Goal: Check status: Check status

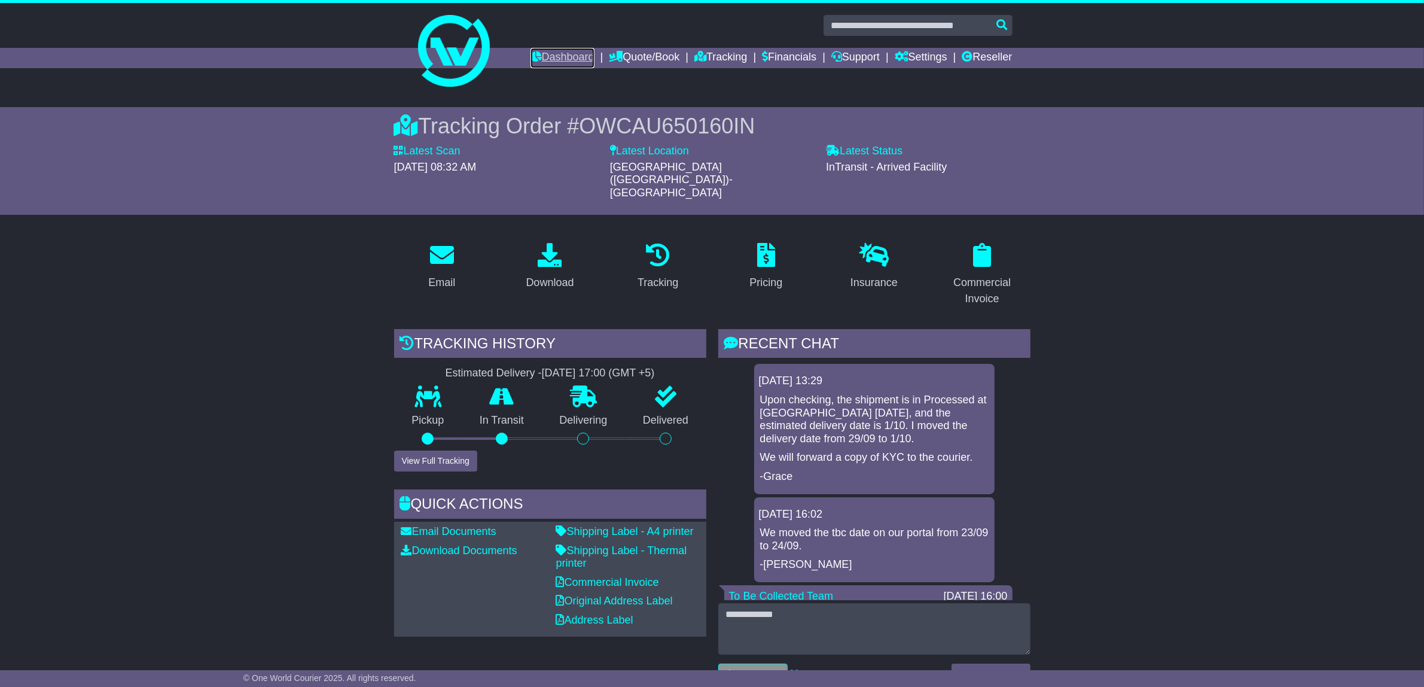
click at [556, 56] on link "Dashboard" at bounding box center [563, 58] width 64 height 20
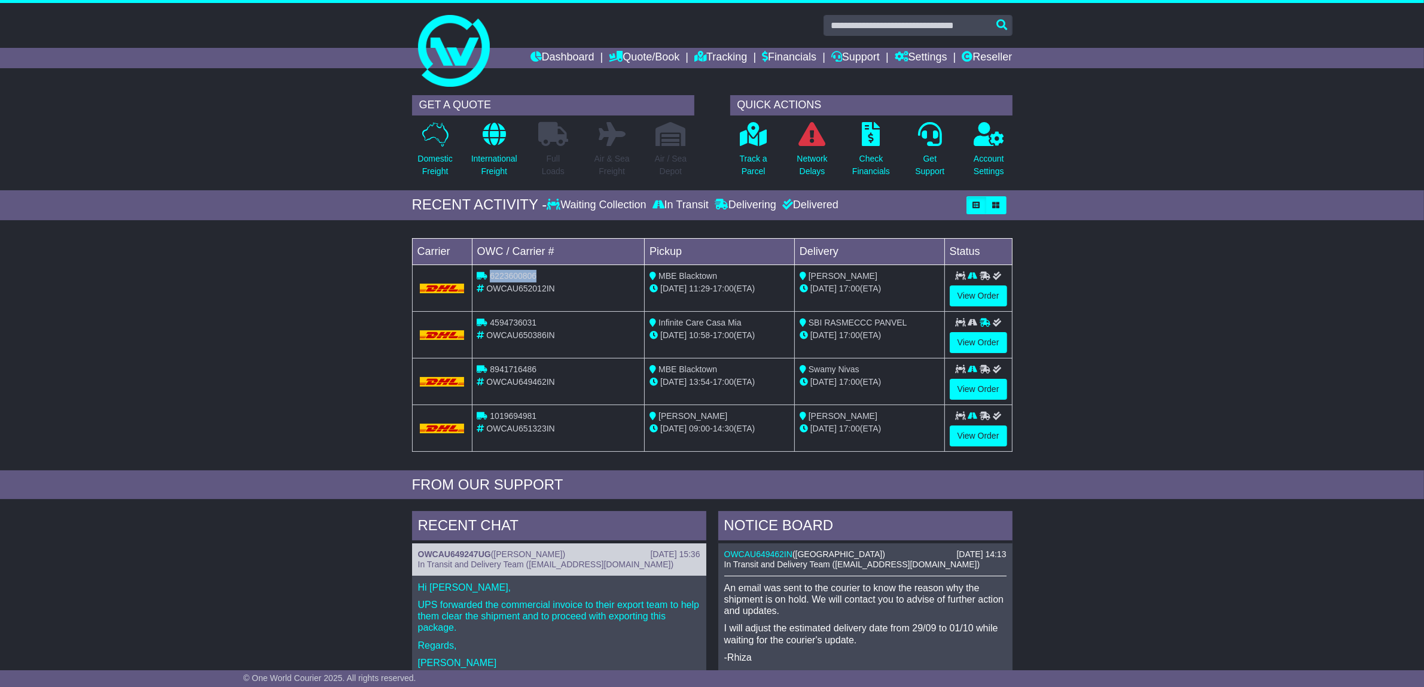
drag, startPoint x: 489, startPoint y: 276, endPoint x: 537, endPoint y: 277, distance: 47.9
click at [537, 277] on div "6223600806" at bounding box center [558, 276] width 163 height 13
copy span "6223600806"
click at [727, 55] on link "Tracking" at bounding box center [720, 58] width 53 height 20
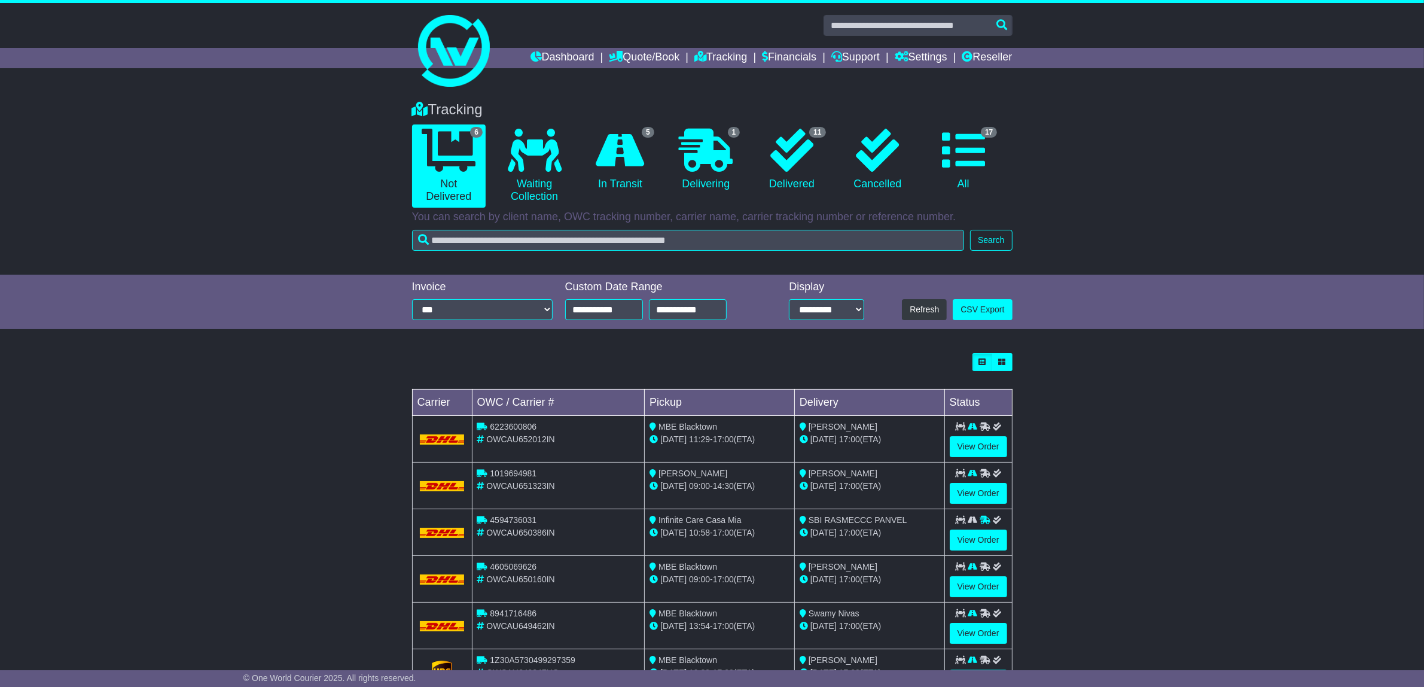
scroll to position [54, 0]
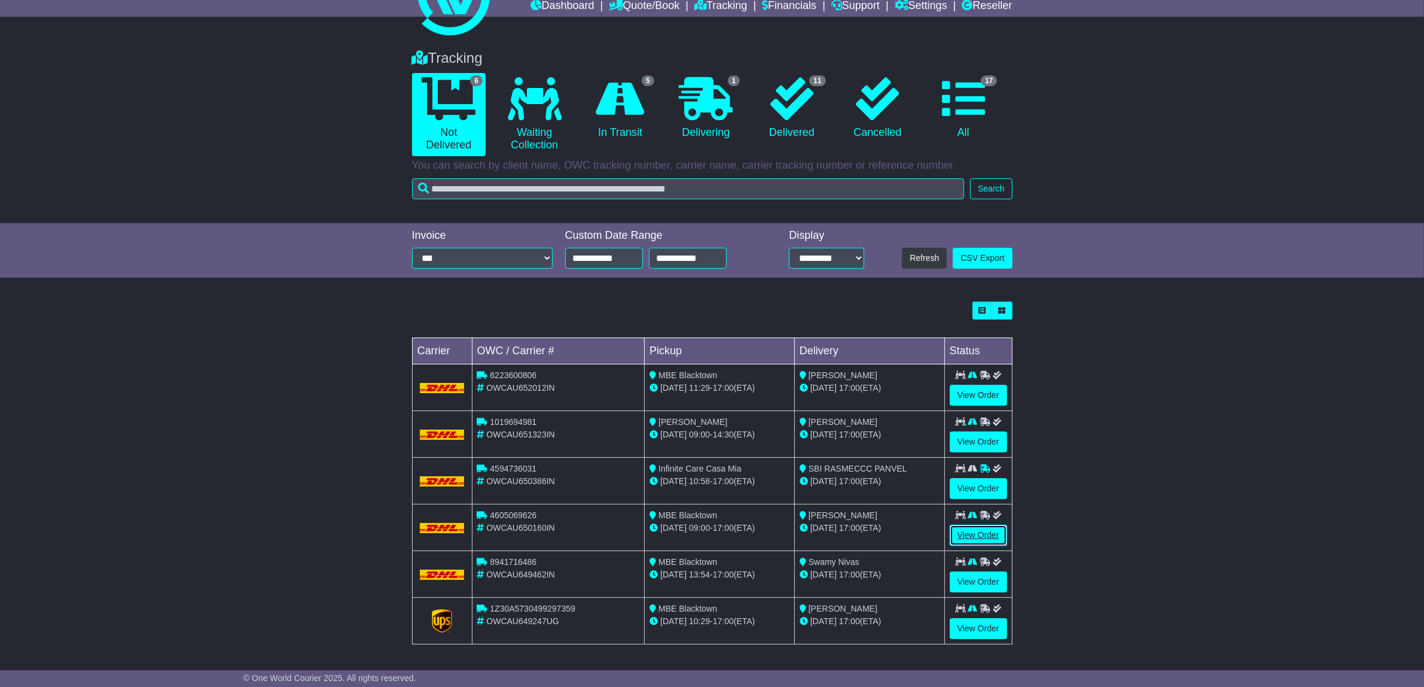
click at [997, 536] on link "View Order" at bounding box center [978, 535] width 57 height 21
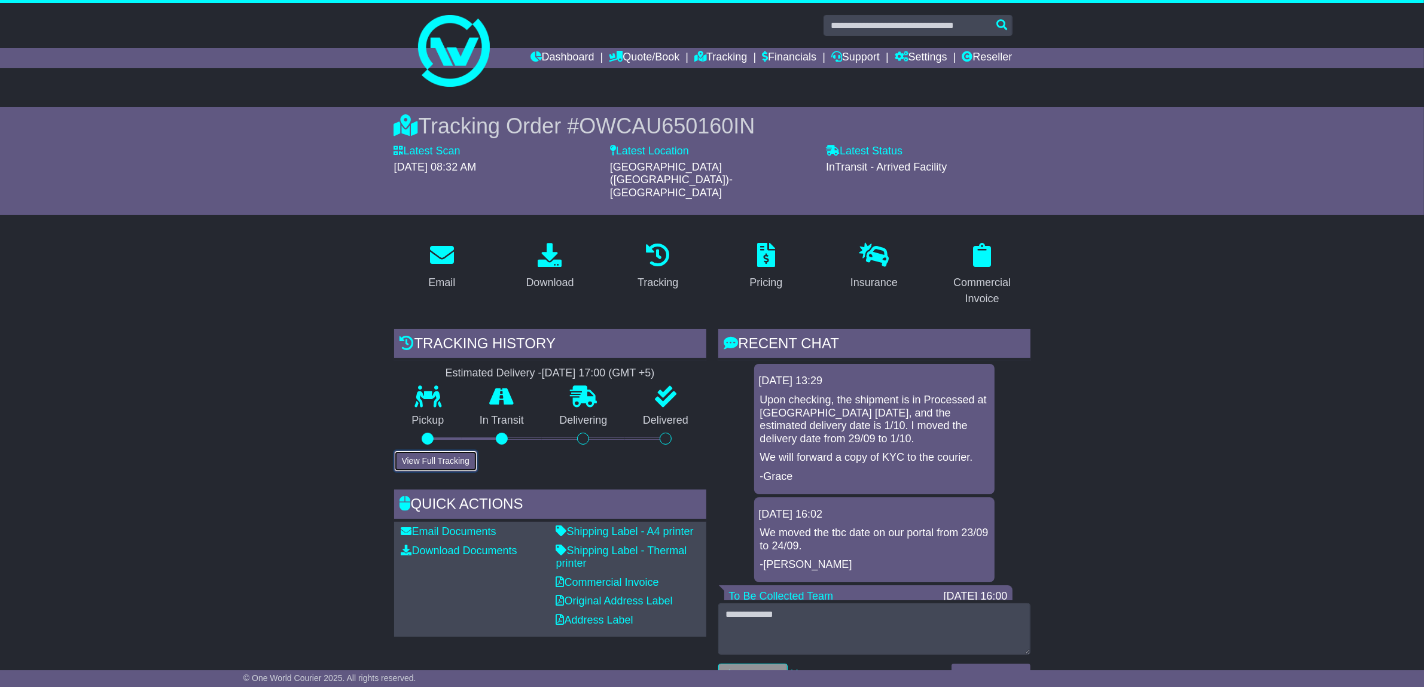
click at [441, 450] on button "View Full Tracking" at bounding box center [435, 460] width 83 height 21
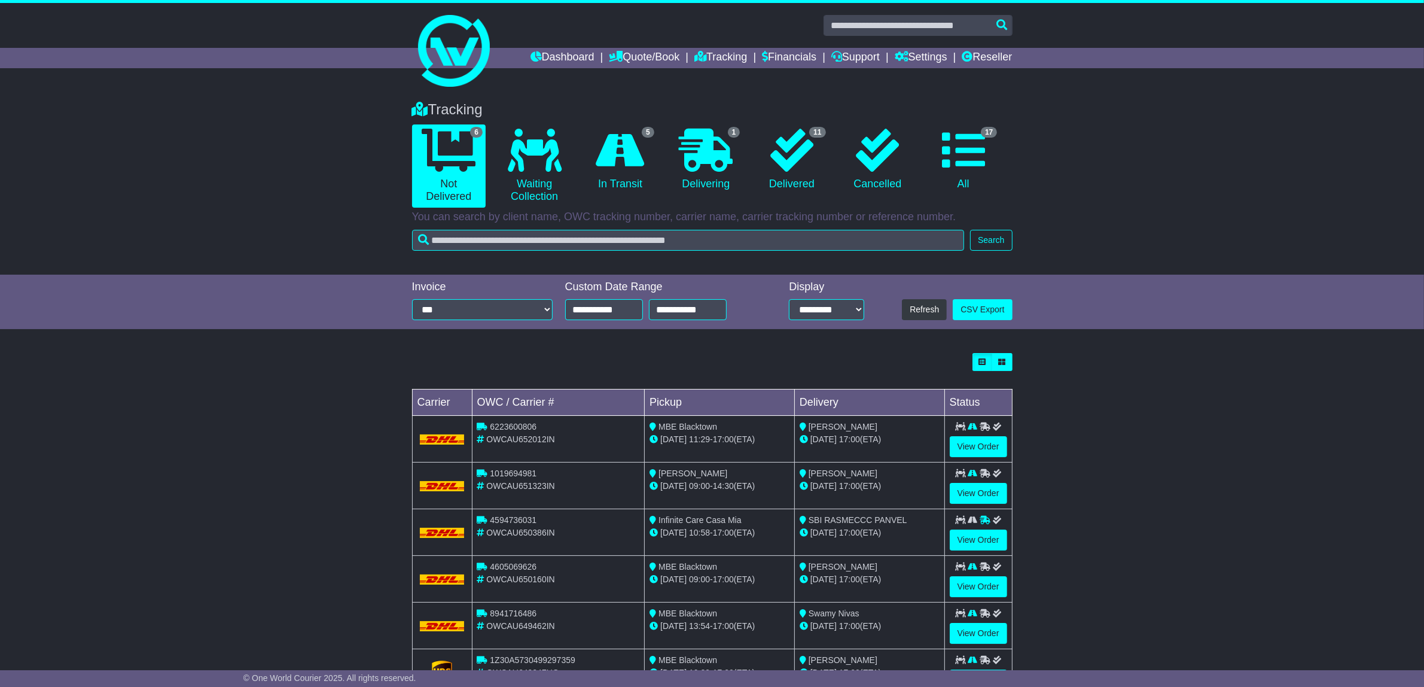
scroll to position [54, 0]
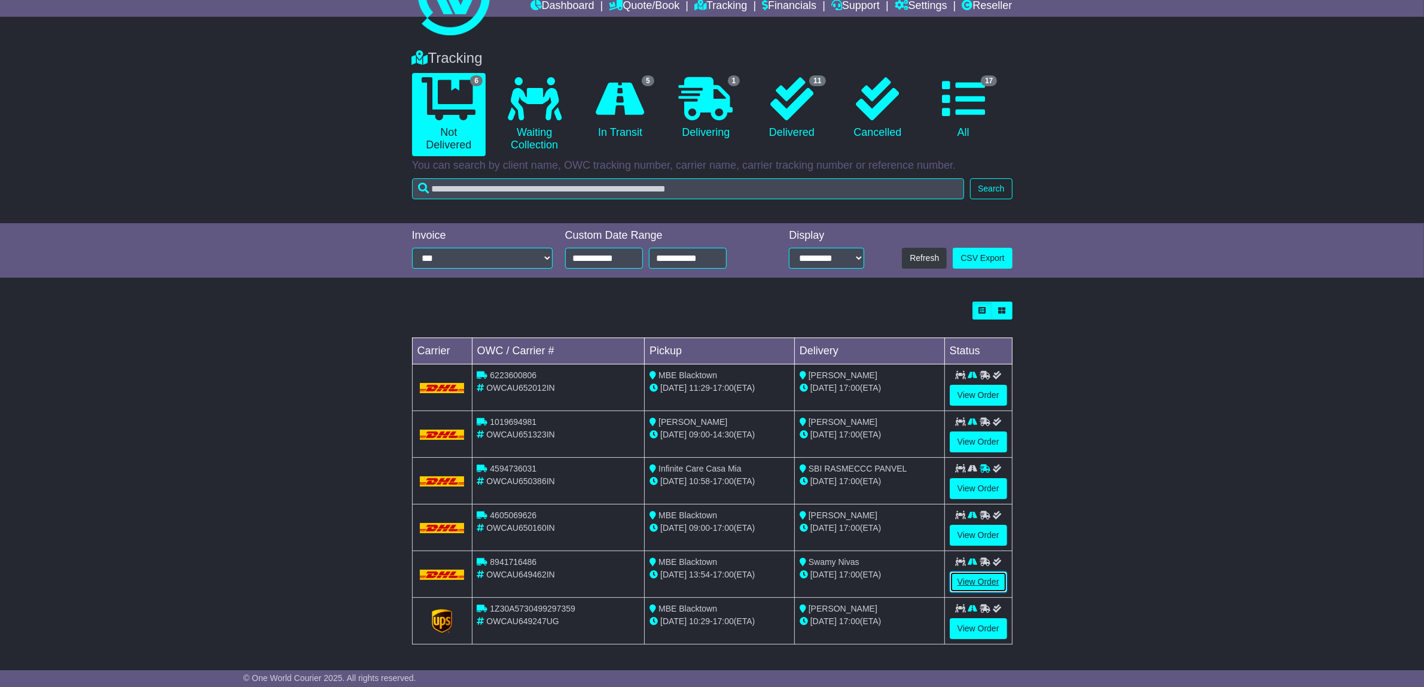
click at [972, 573] on link "View Order" at bounding box center [978, 581] width 57 height 21
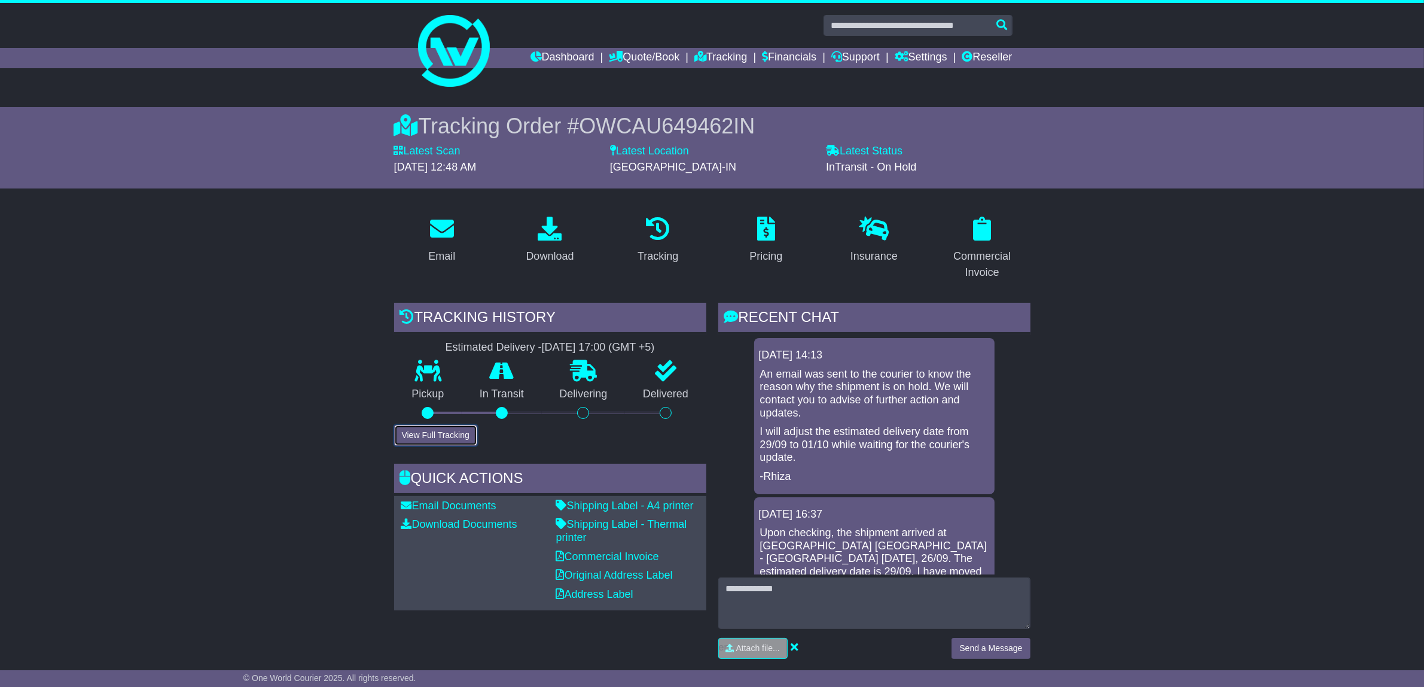
click at [450, 431] on button "View Full Tracking" at bounding box center [435, 435] width 83 height 21
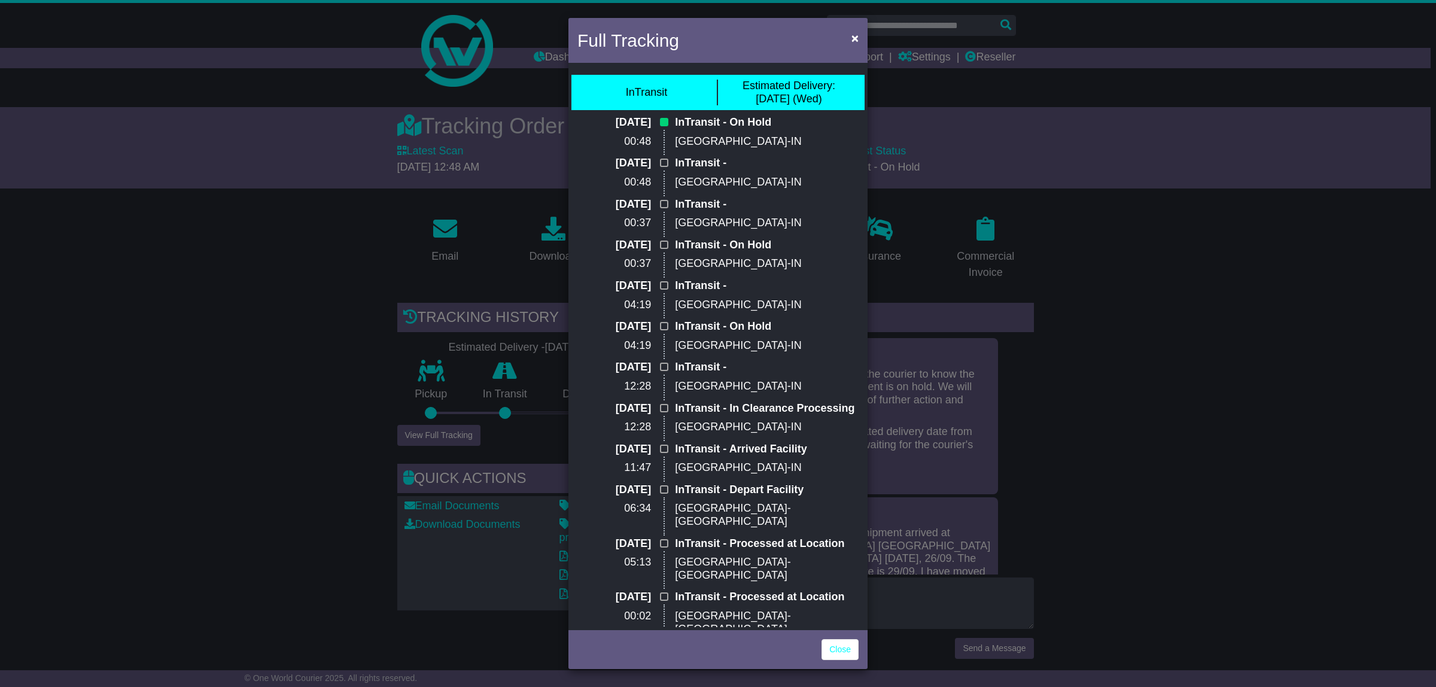
click at [256, 366] on div "Full Tracking × InTransit Estimated Delivery: 01 Oct (Wed) 29 Sep 2025 00:48 In…" at bounding box center [718, 343] width 1436 height 687
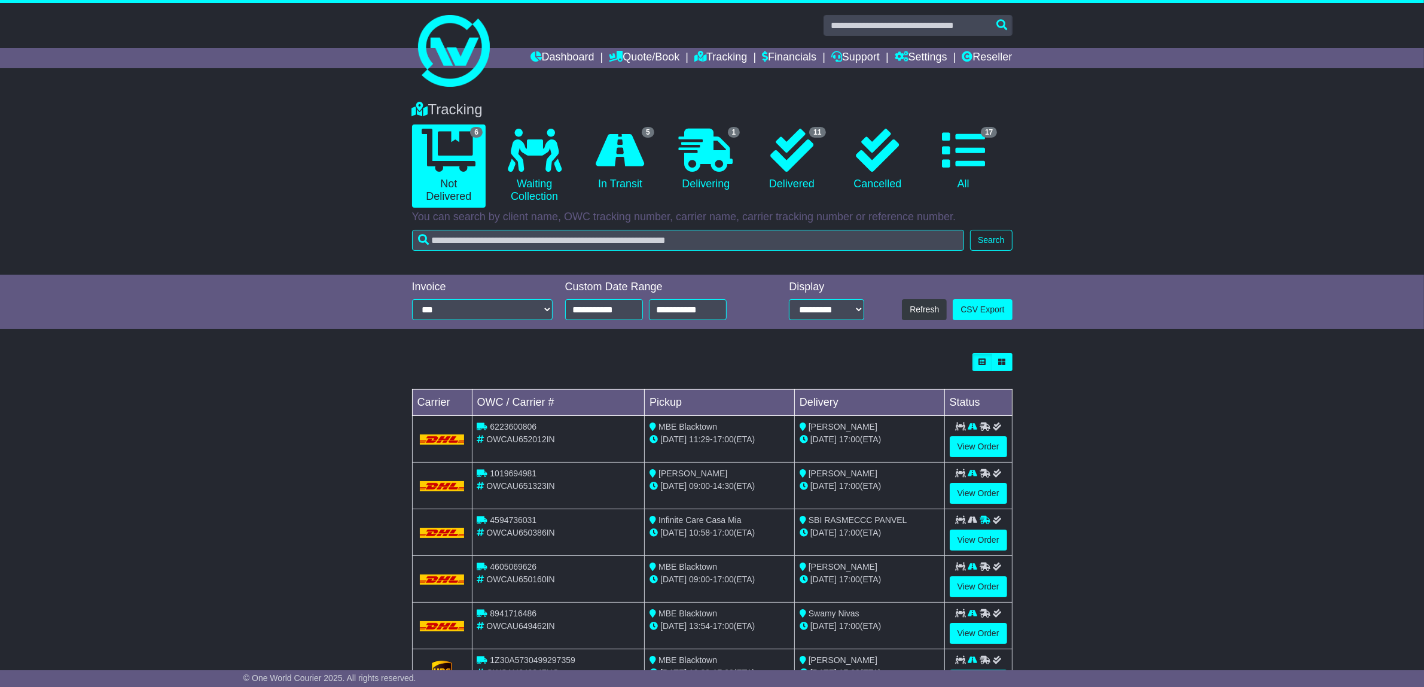
scroll to position [54, 0]
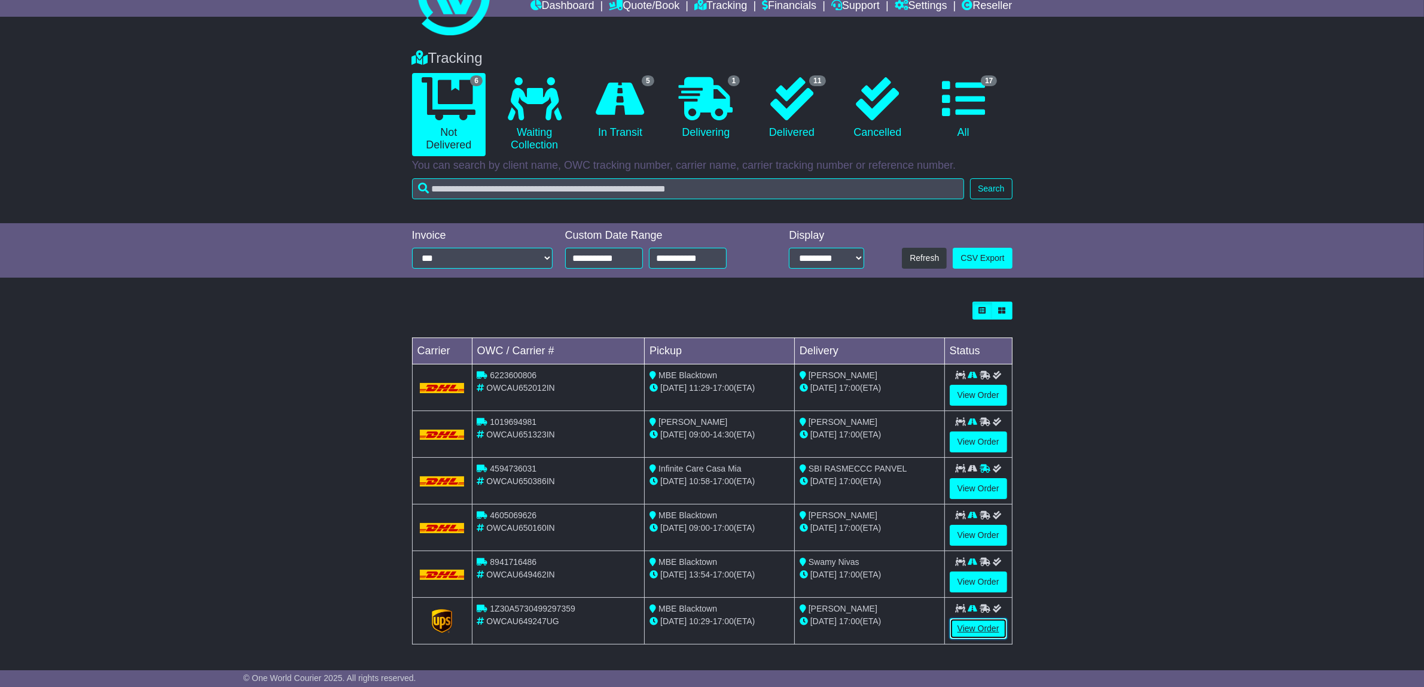
click at [973, 621] on link "View Order" at bounding box center [978, 628] width 57 height 21
